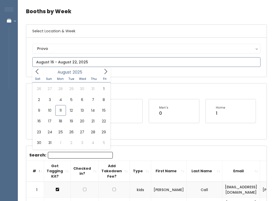
scroll to position [17, 0]
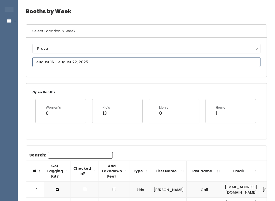
type input "August 16 to August 22"
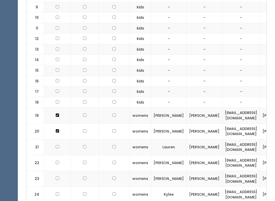
scroll to position [325, 0]
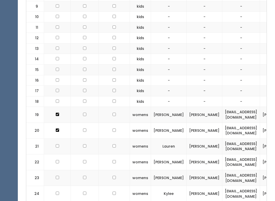
click at [144, 154] on td "womens" at bounding box center [140, 162] width 21 height 16
click at [61, 139] on td at bounding box center [57, 147] width 27 height 16
checkbox input "true"
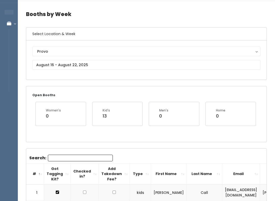
scroll to position [0, 0]
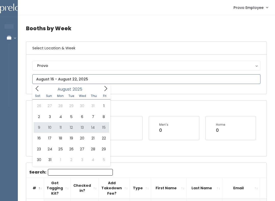
type input "August 9 to August 15"
